Goal: Transaction & Acquisition: Purchase product/service

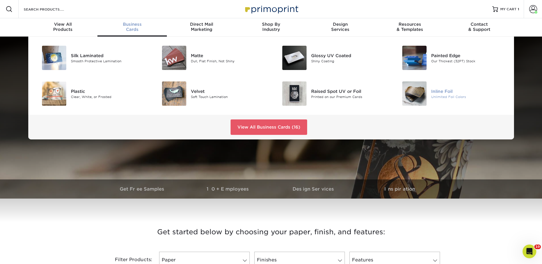
click at [431, 102] on div at bounding box center [411, 93] width 40 height 24
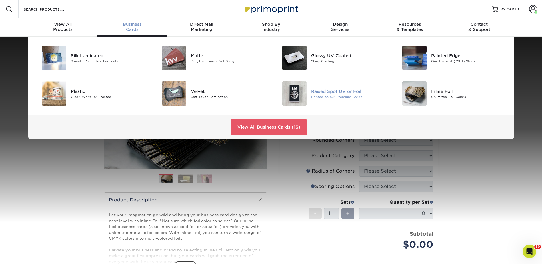
click at [312, 91] on div "Raised Spot UV or Foil" at bounding box center [349, 91] width 76 height 6
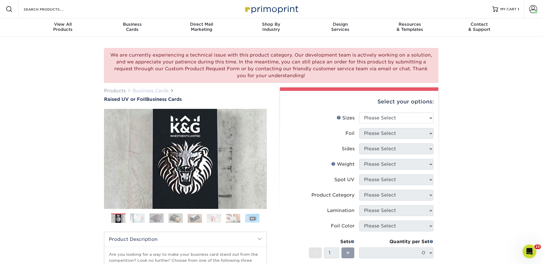
click at [163, 89] on link "Business Cards" at bounding box center [151, 90] width 36 height 5
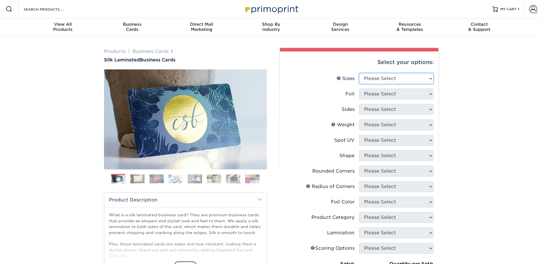
drag, startPoint x: 368, startPoint y: 73, endPoint x: 370, endPoint y: 75, distance: 3.1
click at [368, 73] on select "Please Select 1.5" x 3.5" - Mini 1.75" x 3.5" - Mini 2" x 2" - Square 2" x 3" -…" at bounding box center [396, 78] width 74 height 11
click at [359, 73] on select "Please Select 1.5" x 3.5" - Mini 1.75" x 3.5" - Mini 2" x 2" - Square 2" x 3" -…" at bounding box center [396, 78] width 74 height 11
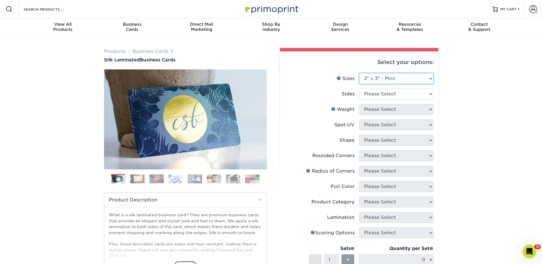
drag, startPoint x: 372, startPoint y: 76, endPoint x: 374, endPoint y: 117, distance: 40.4
click at [372, 77] on select "Please Select 1.5" x 3.5" - Mini 1.75" x 3.5" - Mini 2" x 2" - Square 2" x 3" -…" at bounding box center [396, 78] width 74 height 11
select select "2.00x3.50"
click at [359, 73] on select "Please Select 1.5" x 3.5" - Mini 1.75" x 3.5" - Mini 2" x 2" - Square 2" x 3" -…" at bounding box center [396, 78] width 74 height 11
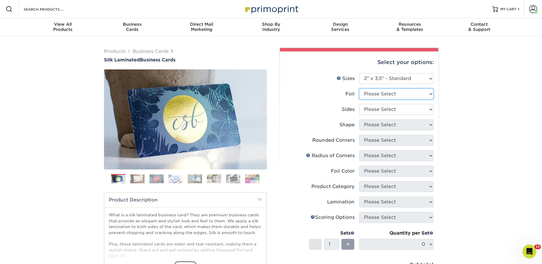
drag, startPoint x: 371, startPoint y: 93, endPoint x: 372, endPoint y: 99, distance: 5.6
click at [371, 93] on select "Please Select Yes No" at bounding box center [396, 94] width 74 height 11
click at [359, 89] on select "Please Select Yes No" at bounding box center [396, 94] width 74 height 11
click at [370, 92] on select "Please Select Yes No" at bounding box center [396, 94] width 74 height 11
select select "1"
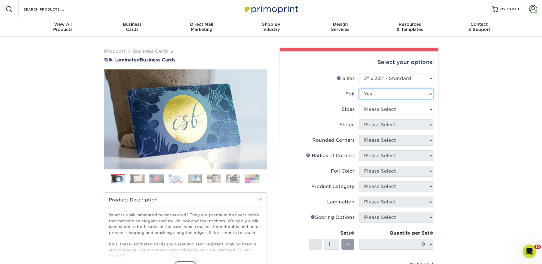
click at [359, 89] on select "Please Select Yes No" at bounding box center [396, 94] width 74 height 11
drag, startPoint x: 371, startPoint y: 107, endPoint x: 372, endPoint y: 114, distance: 6.7
click at [371, 107] on select "Please Select Print Both Sides - Foil Both Sides Print Both Sides - Foil Front …" at bounding box center [396, 109] width 74 height 11
select select "34527644-b4fd-4ffb-9092-1318eefcd9d9"
click at [359, 104] on select "Please Select Print Both Sides - Foil Both Sides Print Both Sides - Foil Front …" at bounding box center [396, 109] width 74 height 11
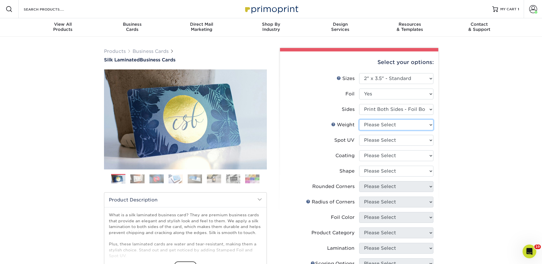
drag, startPoint x: 368, startPoint y: 124, endPoint x: 372, endPoint y: 130, distance: 6.9
click at [368, 124] on select "Please Select 16PT" at bounding box center [396, 124] width 74 height 11
select select "16PT"
click at [359, 119] on select "Please Select 16PT" at bounding box center [396, 124] width 74 height 11
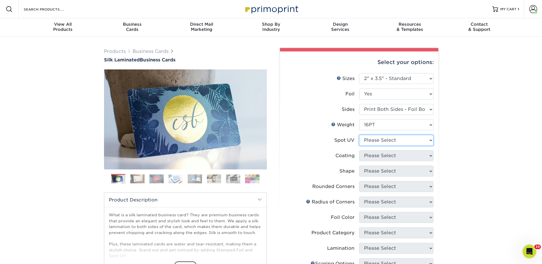
drag, startPoint x: 372, startPoint y: 140, endPoint x: 371, endPoint y: 147, distance: 6.3
click at [371, 140] on select "Please Select No Spot UV Front and Back (Both Sides) Front Only Back Only" at bounding box center [396, 140] width 74 height 11
select select "3"
click at [359, 135] on select "Please Select No Spot UV Front and Back (Both Sides) Front Only Back Only" at bounding box center [396, 140] width 74 height 11
click at [367, 156] on select at bounding box center [396, 155] width 74 height 11
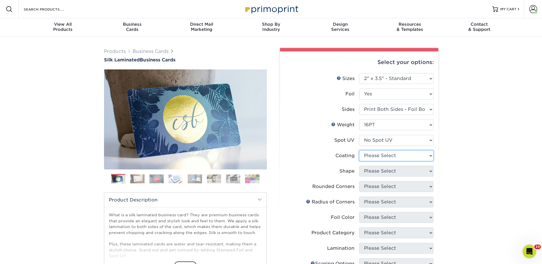
select select "3e7618de-abca-4bda-9f97-8b9129e913d8"
click at [359, 150] on select at bounding box center [396, 155] width 74 height 11
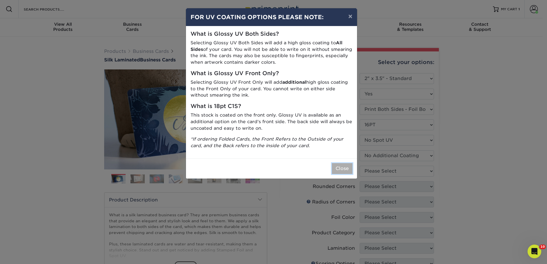
click at [343, 168] on button "Close" at bounding box center [342, 168] width 21 height 11
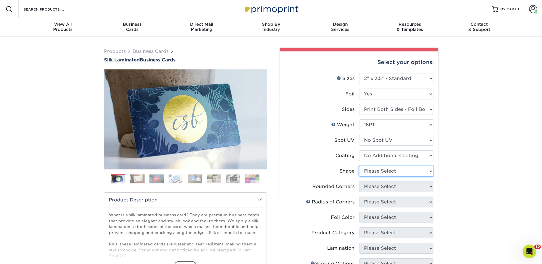
click at [375, 168] on select "Please Select Standard" at bounding box center [396, 171] width 74 height 11
select select "standard"
click at [359, 166] on select "Please Select Standard" at bounding box center [396, 171] width 74 height 11
drag, startPoint x: 371, startPoint y: 184, endPoint x: 374, endPoint y: 190, distance: 6.6
click at [371, 184] on select "Please Select Yes - Round 2 Corners Yes - Round 4 Corners No" at bounding box center [396, 186] width 74 height 11
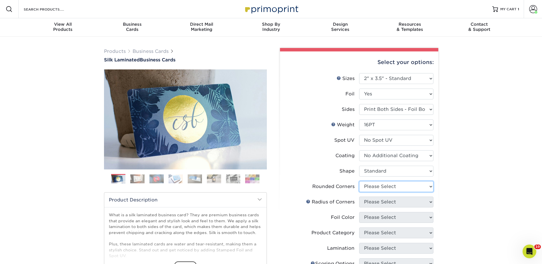
select select "0"
click at [359, 181] on select "Please Select Yes - Round 2 Corners Yes - Round 4 Corners No" at bounding box center [396, 186] width 74 height 11
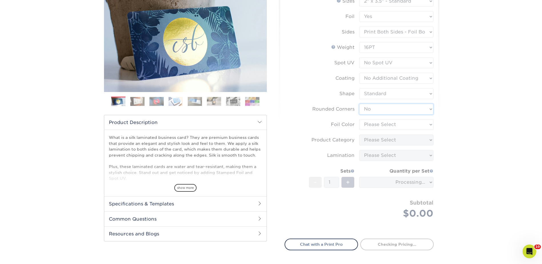
scroll to position [86, 0]
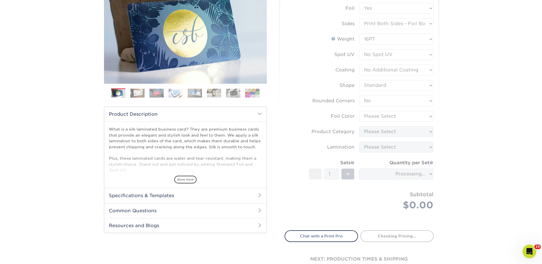
click at [372, 115] on form "Sizes Help Sizes Please Select 1.5" x 3.5" - Mini 1.75" x 3.5" - Mini 2" x 2" -…" at bounding box center [359, 105] width 149 height 236
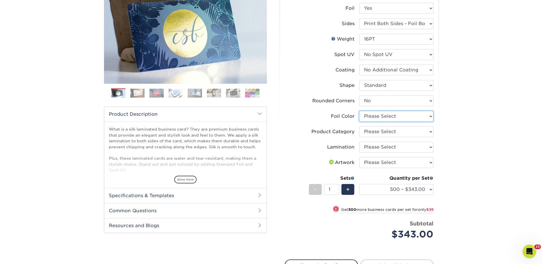
drag, startPoint x: 372, startPoint y: 115, endPoint x: 372, endPoint y: 121, distance: 6.0
click at [372, 115] on select "Please Select Silver Foil Black Foil Blue Foil Copper Foil Gold Foil Red Foil R…" at bounding box center [396, 116] width 74 height 11
select select "a834dd52-fe06-4ed6-9a86-5bd3c2d02515"
click at [359, 111] on select "Please Select Silver Foil Black Foil Blue Foil Copper Foil Gold Foil Red Foil R…" at bounding box center [396, 116] width 74 height 11
click at [369, 131] on select "Please Select Business Cards" at bounding box center [396, 131] width 74 height 11
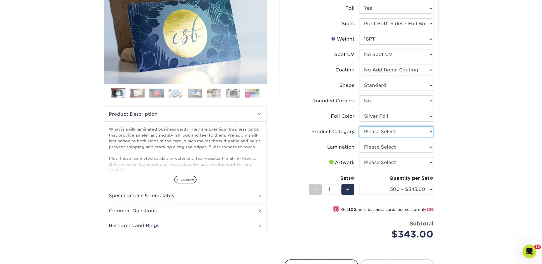
select select "3b5148f1-0588-4f88-a218-97bcfdce65c1"
click at [359, 126] on select "Please Select Business Cards" at bounding box center [396, 131] width 74 height 11
drag, startPoint x: 370, startPoint y: 147, endPoint x: 369, endPoint y: 153, distance: 6.3
click at [370, 147] on select "Please Select Silk" at bounding box center [396, 147] width 74 height 11
select select "ccacb42f-45f7-42d3-bbd3-7c8421cf37f0"
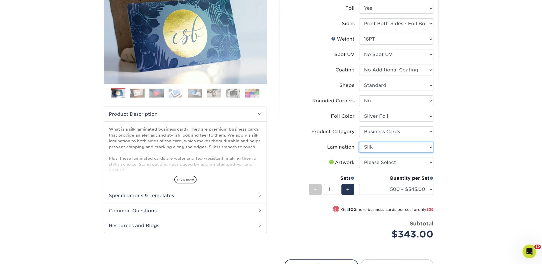
click at [359, 142] on select "Please Select Silk" at bounding box center [396, 147] width 74 height 11
drag, startPoint x: 382, startPoint y: 163, endPoint x: 382, endPoint y: 168, distance: 4.6
click at [382, 163] on select "Please Select I will upload files I need a design - $100" at bounding box center [396, 162] width 74 height 11
select select "upload"
click at [359, 157] on select "Please Select I will upload files I need a design - $100" at bounding box center [396, 162] width 74 height 11
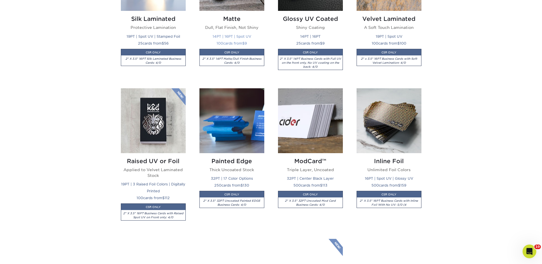
scroll to position [172, 0]
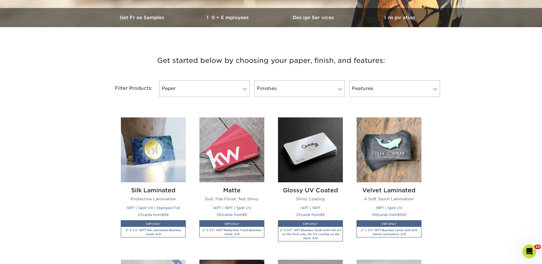
click at [159, 145] on img at bounding box center [153, 149] width 65 height 65
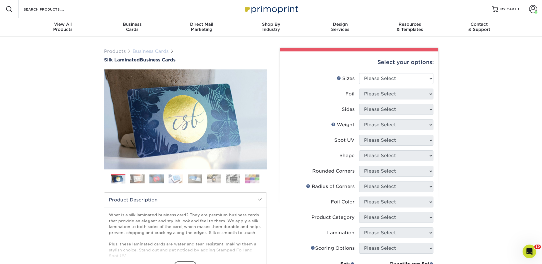
click at [150, 50] on link "Business Cards" at bounding box center [151, 51] width 36 height 5
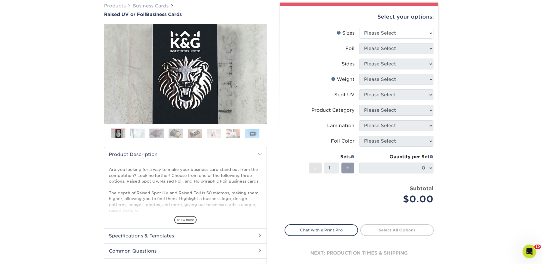
scroll to position [86, 0]
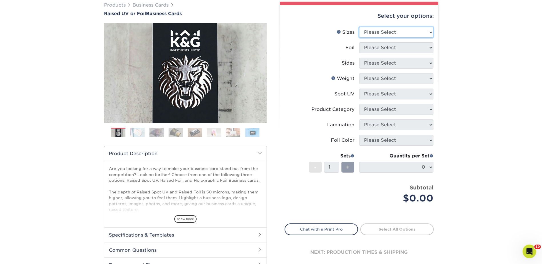
click at [372, 30] on select "Please Select 2" x 3.5" - Standard" at bounding box center [396, 32] width 74 height 11
select select "2.00x3.50"
click at [359, 27] on select "Please Select 2" x 3.5" - Standard" at bounding box center [396, 32] width 74 height 11
click at [370, 45] on select "Please Select No Yes" at bounding box center [396, 47] width 74 height 11
select select "1"
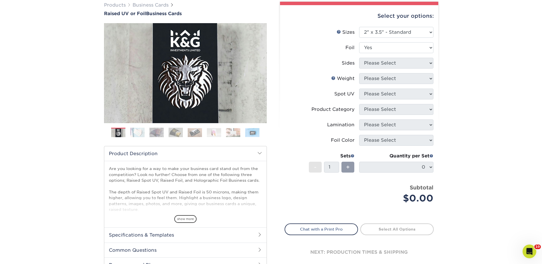
click at [359, 42] on select "Please Select No Yes" at bounding box center [396, 47] width 74 height 11
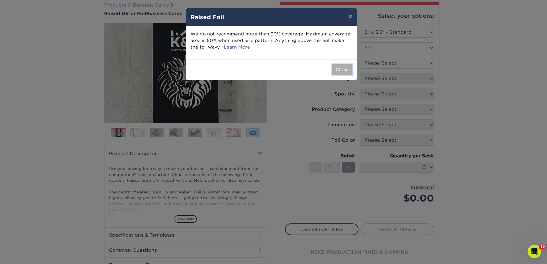
click at [345, 68] on button "Close" at bounding box center [342, 69] width 21 height 11
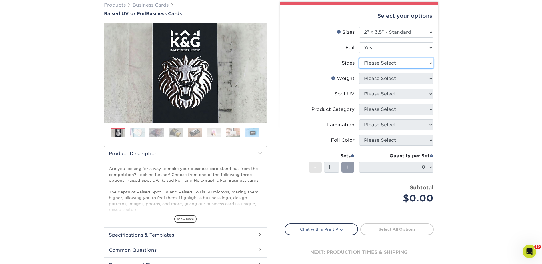
click at [386, 61] on select "Please Select Print Both Sides - Foil Both Sides Print Both Sides - Foil Front …" at bounding box center [396, 63] width 74 height 11
select select "34527644-b4fd-4ffb-9092-1318eefcd9d9"
click at [359, 58] on select "Please Select Print Both Sides - Foil Both Sides Print Both Sides - Foil Front …" at bounding box center [396, 63] width 74 height 11
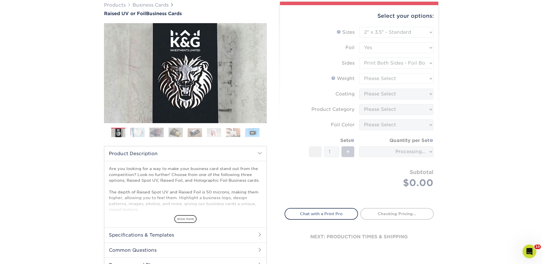
click at [376, 75] on form "Sizes Help Sizes Please Select 2" x 3.5" - Standard Foil Please Select" at bounding box center [359, 114] width 149 height 175
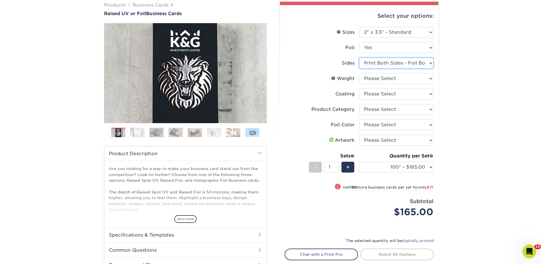
click at [380, 60] on select "Please Select Print Both Sides - Foil Both Sides Print Both Sides - Foil Front …" at bounding box center [396, 63] width 74 height 11
click at [359, 58] on select "Please Select Print Both Sides - Foil Both Sides Print Both Sides - Foil Front …" at bounding box center [396, 63] width 74 height 11
click at [370, 76] on select "Please Select 16PT" at bounding box center [396, 78] width 74 height 11
select select "16PT"
click at [359, 73] on select "Please Select 16PT" at bounding box center [396, 78] width 74 height 11
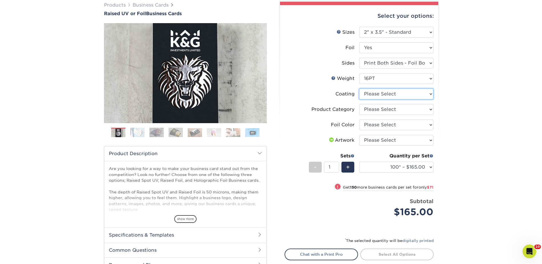
click at [374, 93] on select at bounding box center [396, 94] width 74 height 11
select select "3e7618de-abca-4bda-9f97-8b9129e913d8"
click at [359, 89] on select at bounding box center [396, 94] width 74 height 11
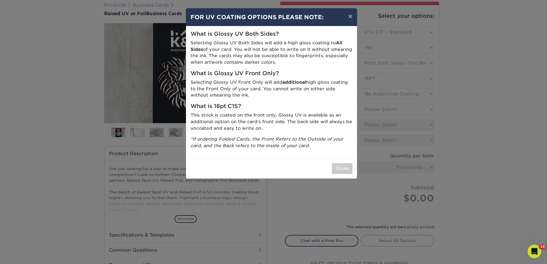
click at [372, 109] on div "× FOR UV COATING OPTIONS PLEASE NOTE: What is Glossy UV Both Sides? Selecting G…" at bounding box center [273, 132] width 547 height 264
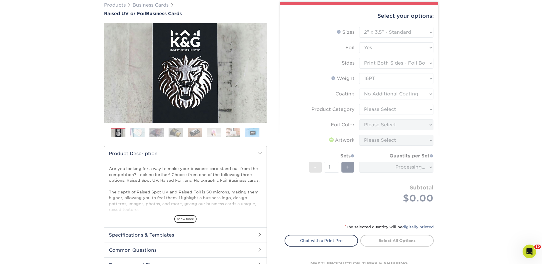
click at [375, 110] on form "Sizes Help Sizes Please Select 2" x 3.5" - Standard Foil Please Select" at bounding box center [359, 122] width 149 height 190
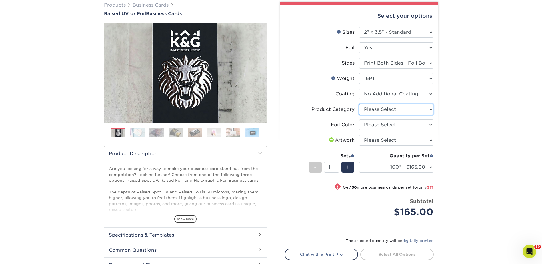
click at [373, 108] on select "Please Select Business Cards" at bounding box center [396, 109] width 74 height 11
select select "3b5148f1-0588-4f88-a218-97bcfdce65c1"
click at [359, 104] on select "Please Select Business Cards" at bounding box center [396, 109] width 74 height 11
click at [370, 124] on select "Please Select Silver Foil Gold Foil Holographic Foil" at bounding box center [396, 124] width 74 height 11
click at [386, 139] on select "Please Select I will upload files I need a design - $100" at bounding box center [396, 140] width 74 height 11
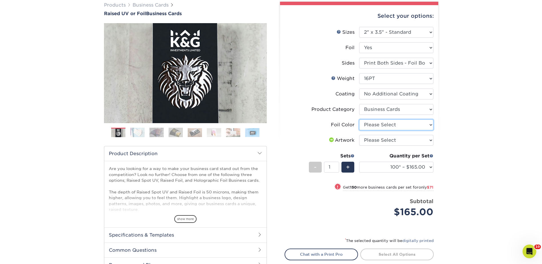
click at [377, 124] on select "Please Select Silver Foil Gold Foil Holographic Foil" at bounding box center [396, 124] width 74 height 11
select select "acffa4a5-22f9-4585-ba3f-0adaa54b8c85"
click at [359, 119] on select "Please Select Silver Foil Gold Foil Holographic Foil" at bounding box center [396, 124] width 74 height 11
click at [377, 140] on select "Please Select I will upload files I need a design - $100" at bounding box center [396, 140] width 74 height 11
select select "upload"
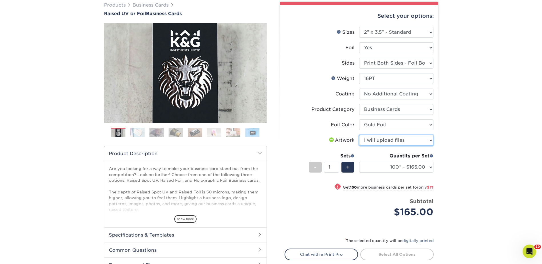
click at [359, 135] on select "Please Select I will upload files I need a design - $100" at bounding box center [396, 140] width 74 height 11
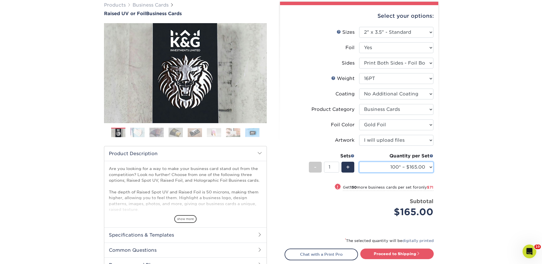
click at [380, 165] on select "100* – $165.00 250* – $236.00 500* – $319.00" at bounding box center [396, 167] width 74 height 11
click at [388, 164] on select "100* – $165.00 250* – $236.00 500* – $319.00" at bounding box center [396, 167] width 74 height 11
select select "250* – $236.00"
click at [359, 162] on select "100* – $165.00 250* – $236.00 500* – $319.00" at bounding box center [396, 167] width 74 height 11
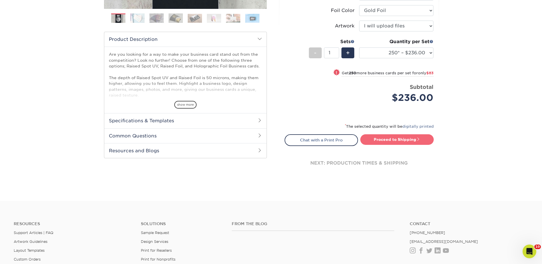
click at [395, 140] on link "Proceed to Shipping" at bounding box center [396, 139] width 73 height 10
type input "Set 1"
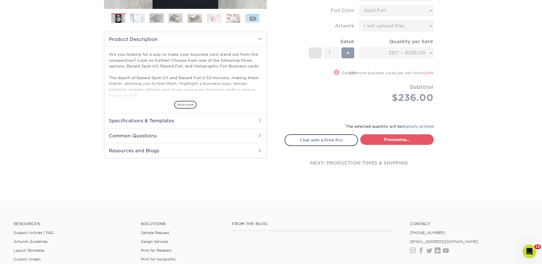
select select "6939abaf-518a-4520-b3d9-00b8fa0d763b"
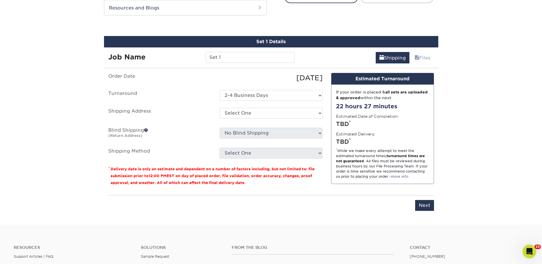
scroll to position [350, 0]
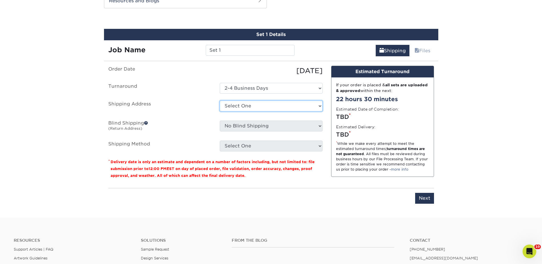
click at [236, 106] on select "Select One [GEOGRAPHIC_DATA] [GEOGRAPHIC_DATA] - fake [GEOGRAPHIC_DATA] [GEOGRA…" at bounding box center [271, 106] width 103 height 11
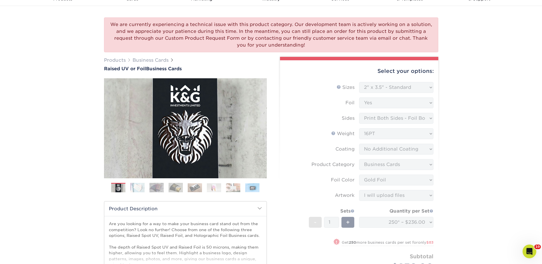
scroll to position [0, 0]
